Goal: Obtain resource: Obtain resource

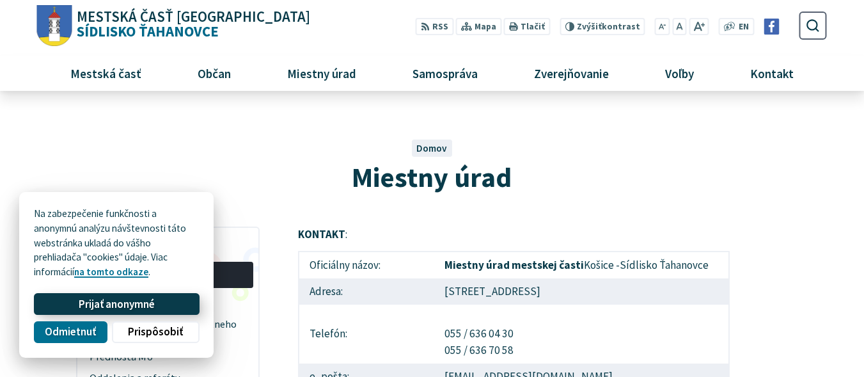
click at [156, 303] on button "Prijať anonymné" at bounding box center [116, 304] width 165 height 22
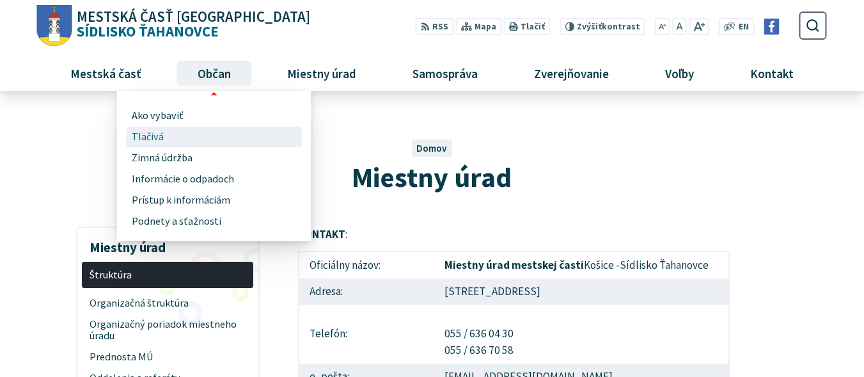
click at [153, 132] on span "Tlačivá" at bounding box center [148, 137] width 32 height 21
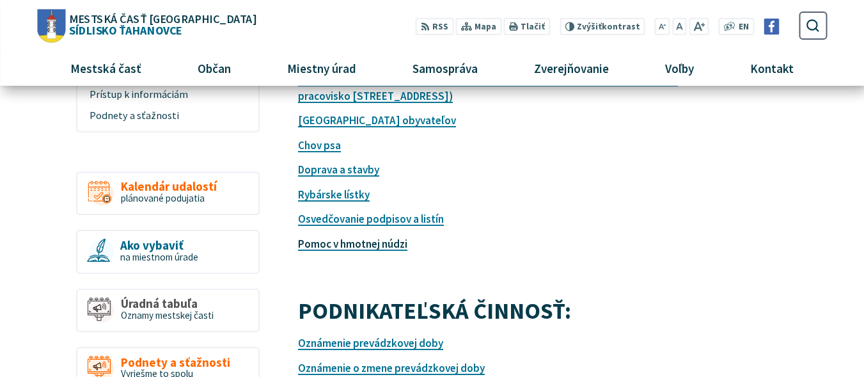
scroll to position [256, 0]
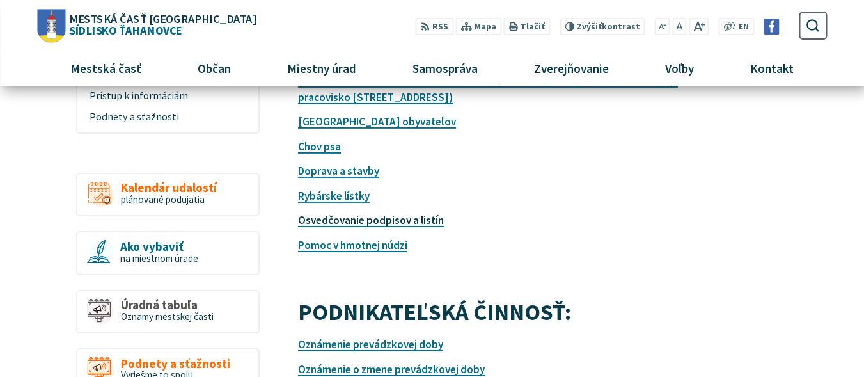
click at [350, 221] on link "Osvedčovanie podpisov a listín" at bounding box center [371, 220] width 146 height 14
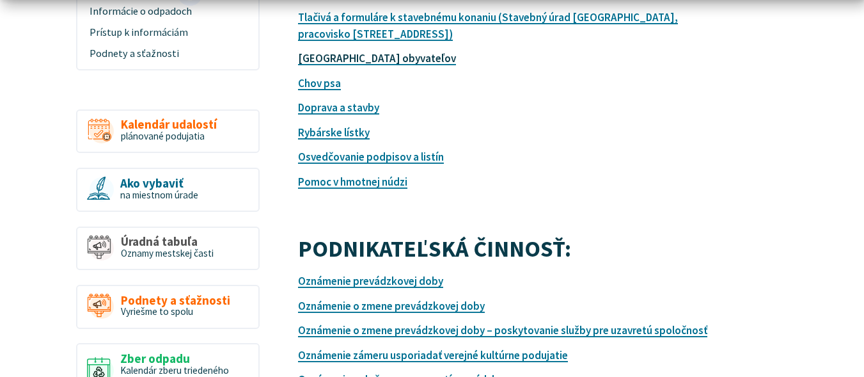
scroll to position [320, 0]
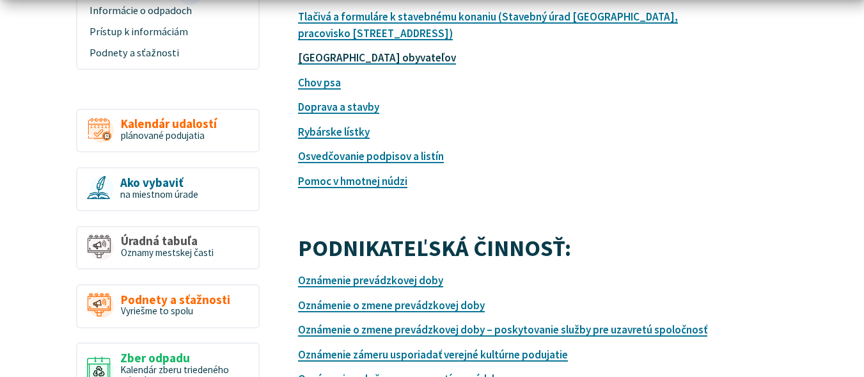
click at [340, 61] on link "Evidencia obyvateľov" at bounding box center [377, 58] width 158 height 14
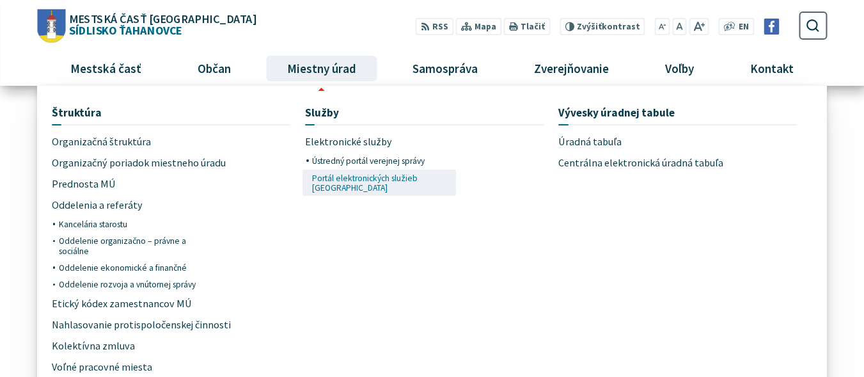
scroll to position [0, 0]
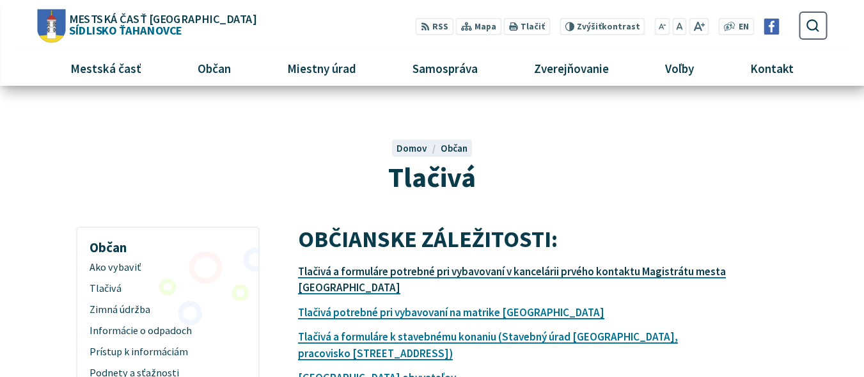
click at [336, 272] on link "Tlačivá a formuláre potrebné pri vybavovaní v kancelárii prvého kontaktu Magist…" at bounding box center [512, 279] width 428 height 31
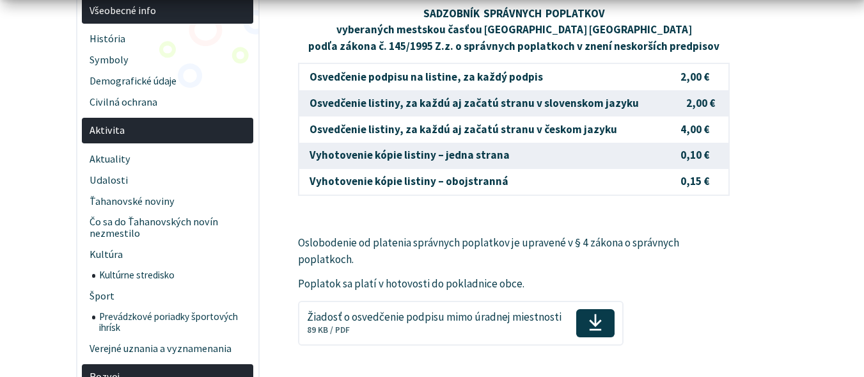
scroll to position [384, 0]
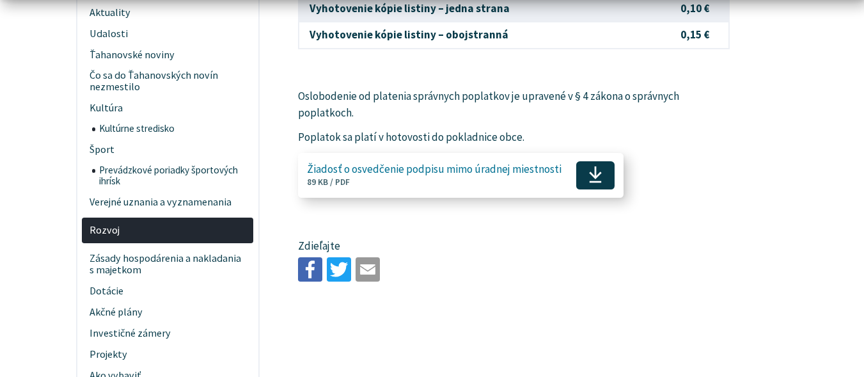
click at [480, 176] on span "Žiadosť o osvedčenie podpisu mimo úradnej miestnosti Veľkosť a typ súboru 89 KB…" at bounding box center [434, 176] width 255 height 34
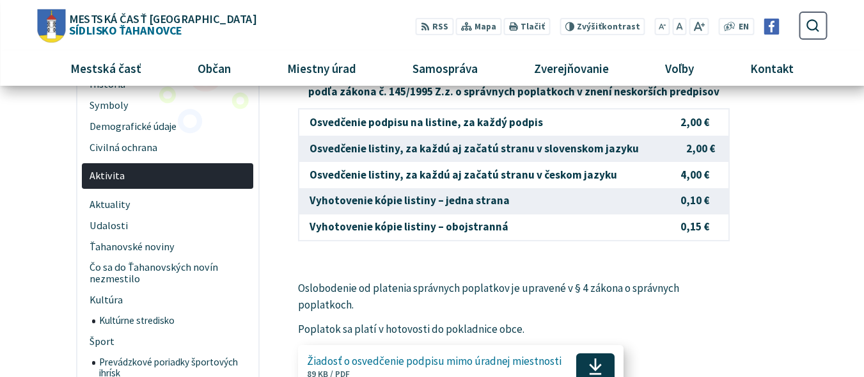
scroll to position [0, 0]
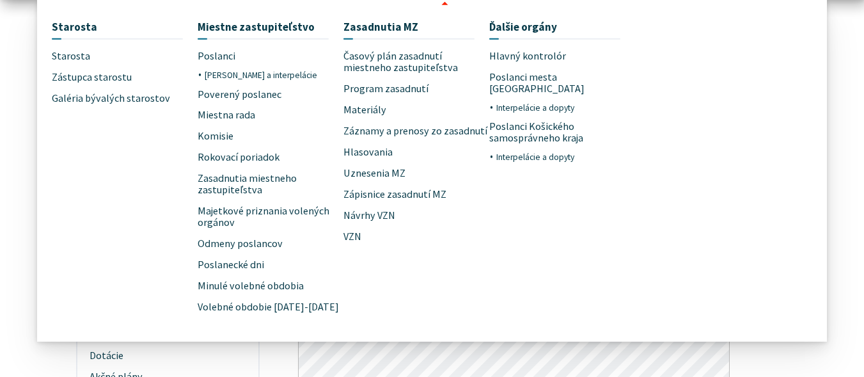
scroll to position [320, 0]
